Goal: Task Accomplishment & Management: Manage account settings

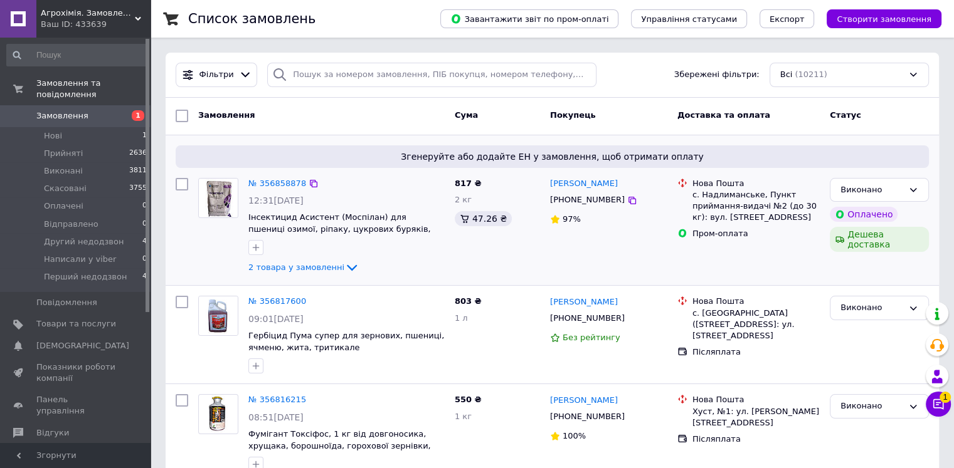
click at [733, 194] on div "с. Надлиманське, Пункт приймання-видачі №2 (до 30 кг): вул. [STREET_ADDRESS]" at bounding box center [755, 206] width 127 height 34
click at [733, 193] on div "с. Надлиманське, Пункт приймання-видачі №2 (до 30 кг): вул. [STREET_ADDRESS]" at bounding box center [755, 206] width 127 height 34
copy div "Надлиманське"
click at [266, 179] on link "№ 356858878" at bounding box center [277, 183] width 58 height 9
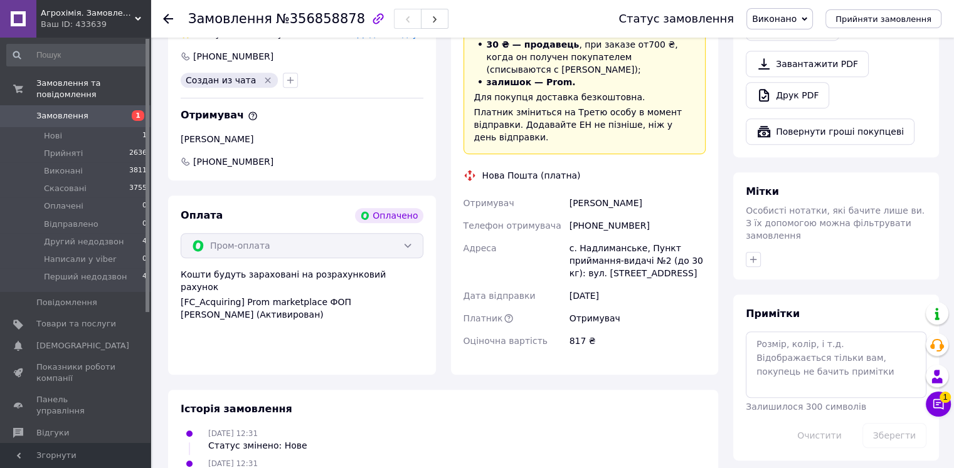
scroll to position [815, 0]
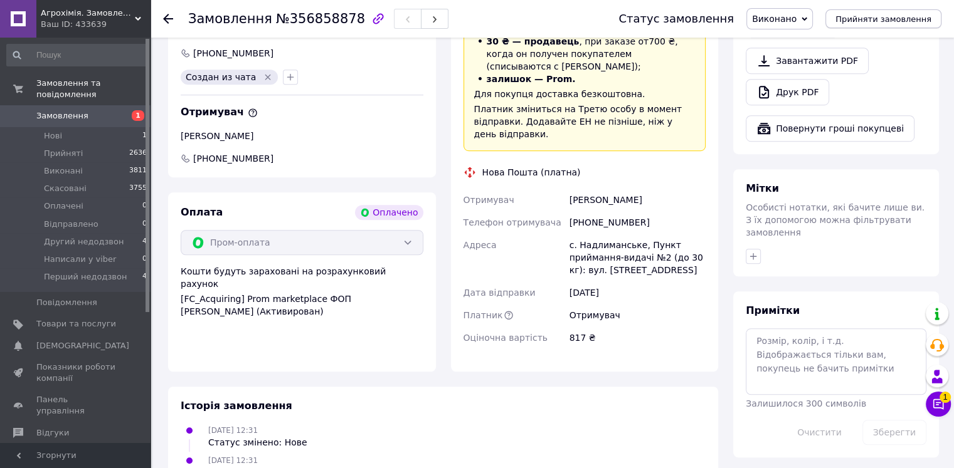
click at [876, 20] on span "Прийняти замовлення" at bounding box center [883, 18] width 96 height 9
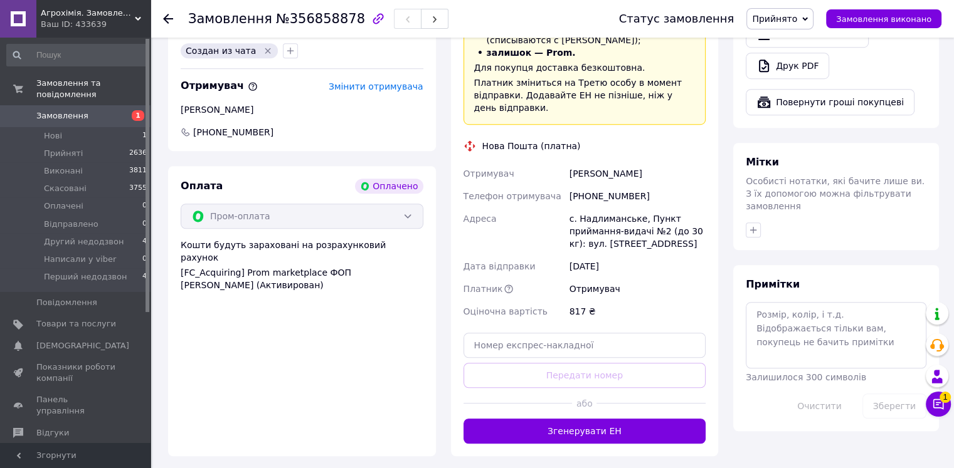
scroll to position [857, 0]
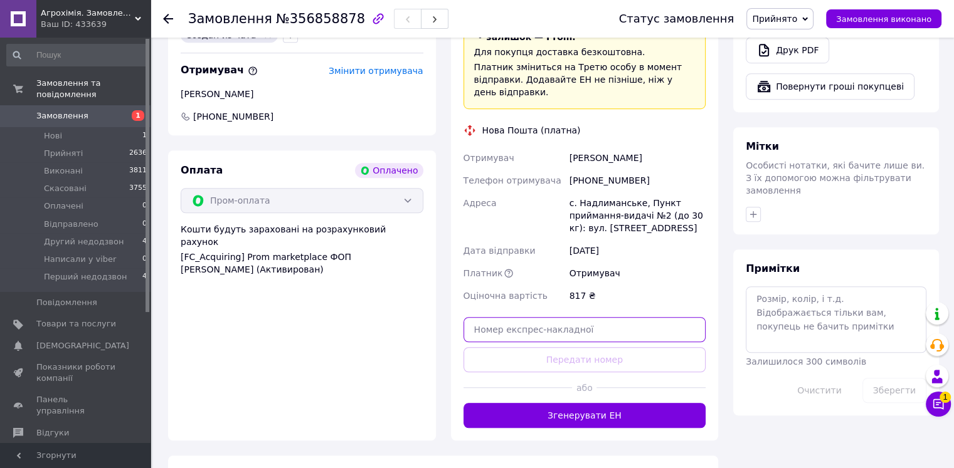
click at [509, 324] on input "text" at bounding box center [584, 329] width 243 height 25
paste input "59001432891440"
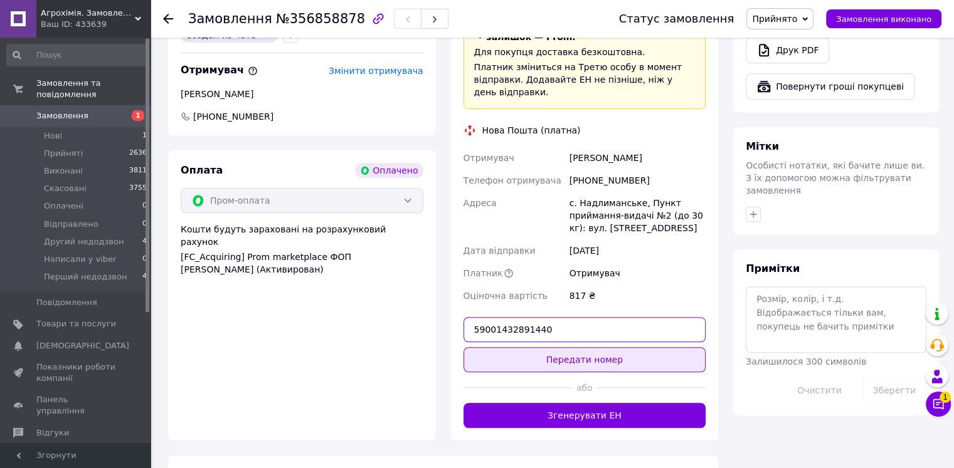
type input "59001432891440"
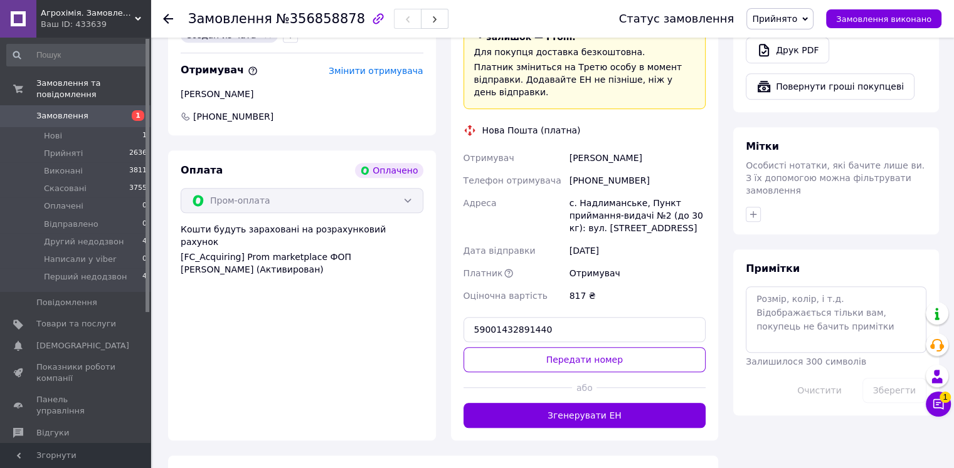
click at [538, 347] on button "Передати номер" at bounding box center [584, 359] width 243 height 25
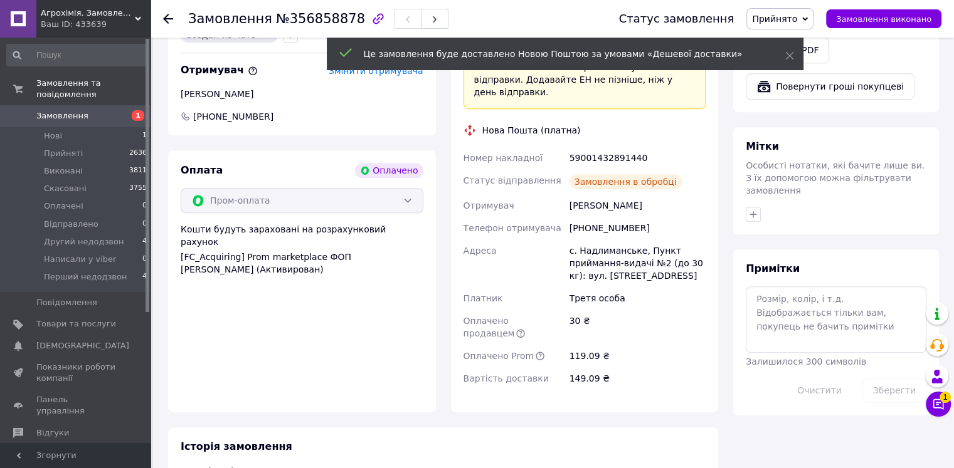
click at [70, 110] on span "Замовлення" at bounding box center [62, 115] width 52 height 11
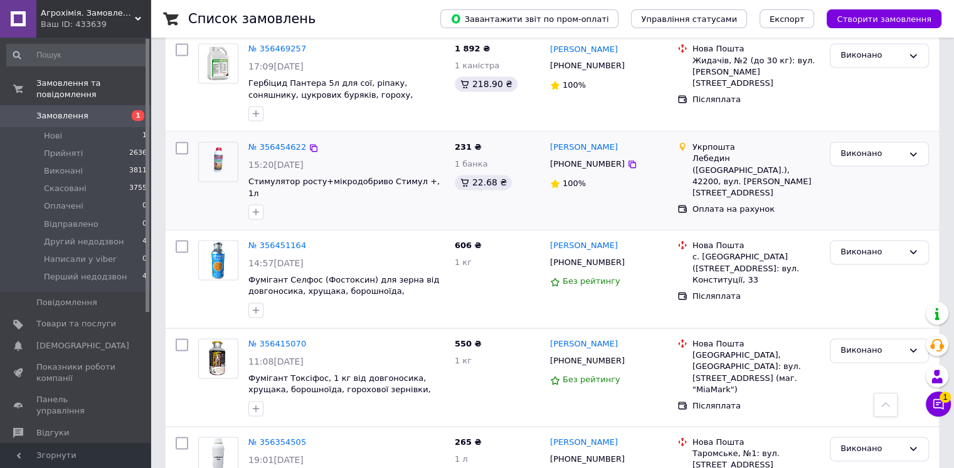
scroll to position [1944, 0]
